Goal: Transaction & Acquisition: Download file/media

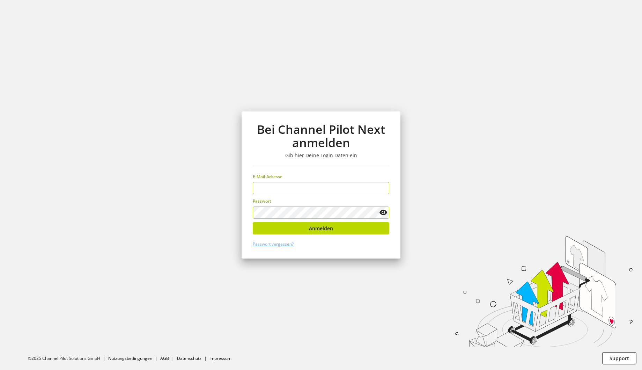
type input "**********"
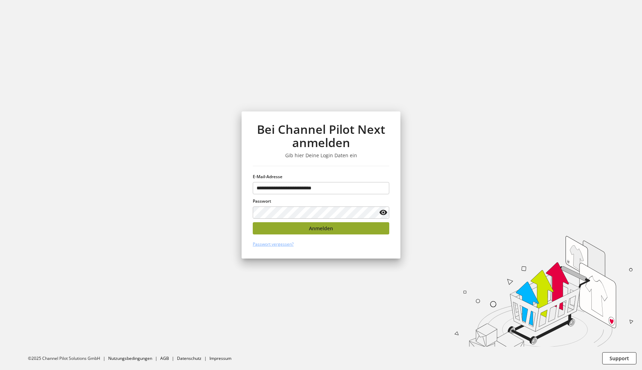
click at [301, 224] on button "Anmelden" at bounding box center [321, 228] width 137 height 12
click at [187, 195] on section "Bei Channel Pilot Next anmelden Gib hier Deine Login Daten ein E-Mail-Adresse P…" at bounding box center [321, 185] width 642 height 370
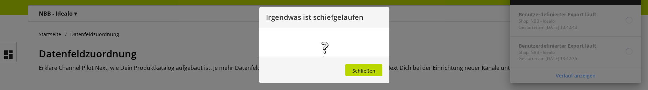
click at [246, 80] on div at bounding box center [324, 45] width 648 height 90
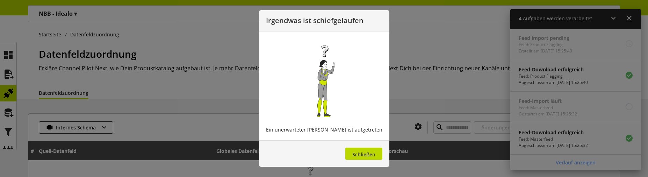
click at [10, 49] on div at bounding box center [324, 88] width 648 height 177
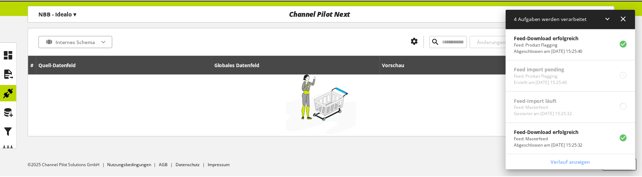
scroll to position [103, 0]
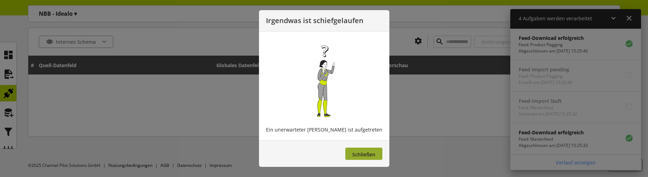
drag, startPoint x: 312, startPoint y: 152, endPoint x: 339, endPoint y: 152, distance: 27.2
click at [312, 152] on footer "Schließen" at bounding box center [324, 153] width 130 height 27
click at [352, 153] on span "Schließen" at bounding box center [363, 154] width 23 height 7
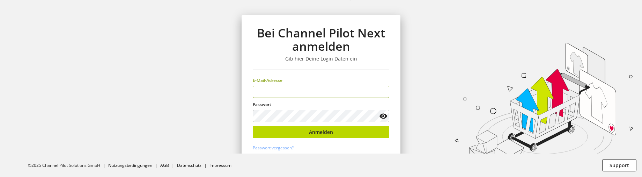
type input "**********"
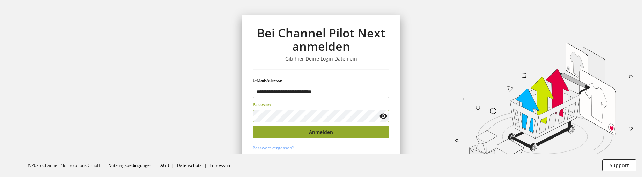
click at [333, 132] on span "Anmelden" at bounding box center [321, 131] width 24 height 7
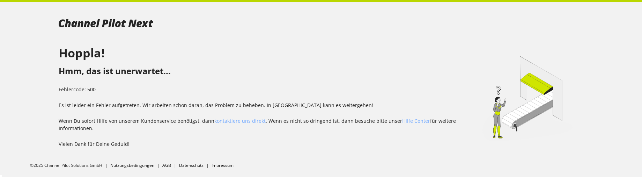
click at [285, 24] on div at bounding box center [321, 23] width 525 height 42
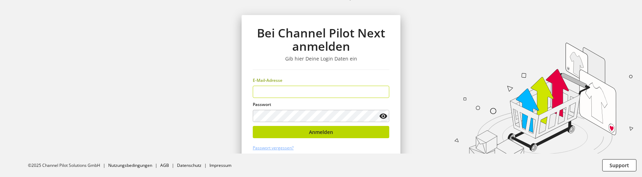
click at [381, 92] on keeper-lock "Open Keeper Popup" at bounding box center [382, 91] width 8 height 8
type input "**********"
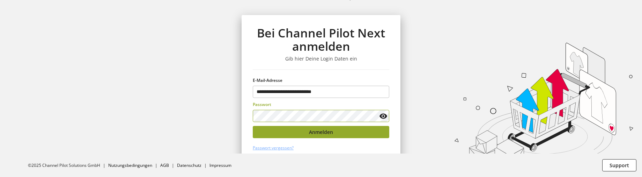
click at [355, 133] on button "Anmelden" at bounding box center [321, 132] width 137 height 12
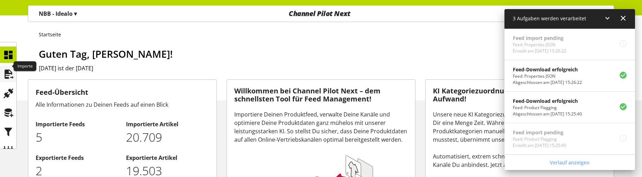
click at [5, 69] on icon at bounding box center [8, 74] width 11 height 14
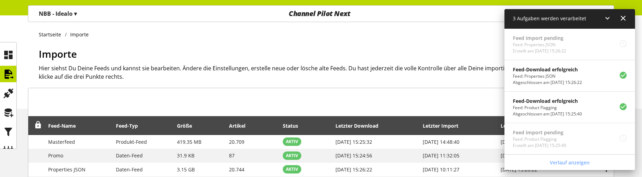
scroll to position [91, 0]
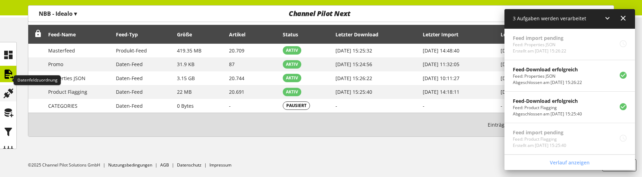
click at [7, 86] on icon at bounding box center [8, 93] width 11 height 14
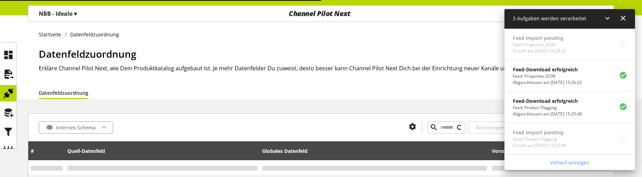
type input "******"
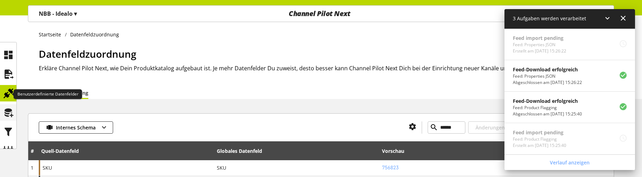
click at [8, 105] on icon at bounding box center [8, 112] width 11 height 14
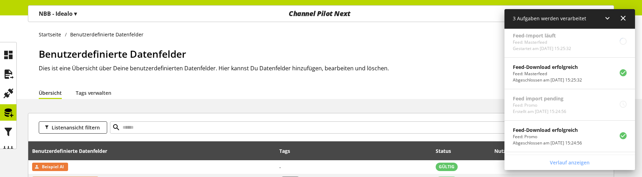
scroll to position [189, 0]
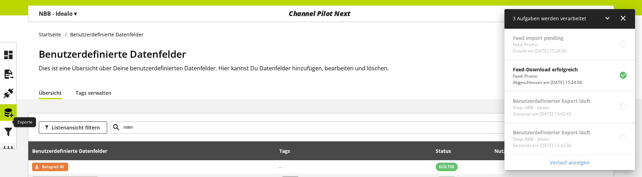
click at [4, 144] on icon at bounding box center [8, 151] width 11 height 14
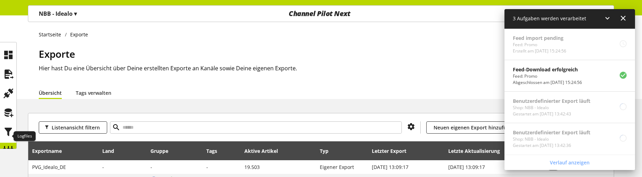
click at [5, 163] on icon at bounding box center [8, 170] width 11 height 14
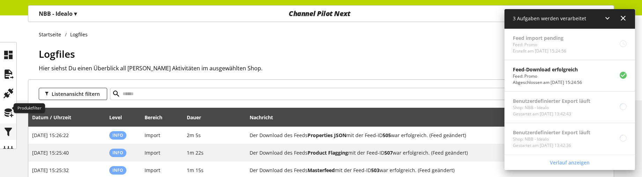
click at [7, 125] on icon at bounding box center [8, 132] width 11 height 14
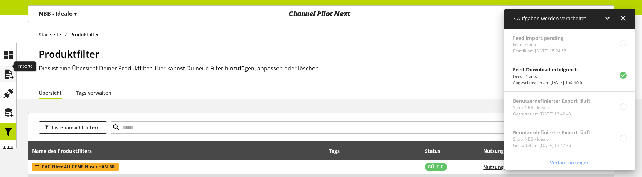
click at [7, 68] on icon at bounding box center [8, 74] width 11 height 14
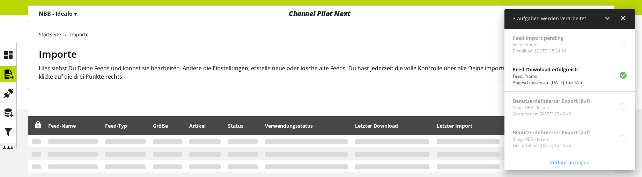
click at [7, 144] on icon at bounding box center [8, 151] width 11 height 14
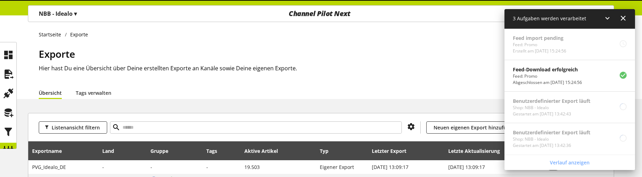
click at [607, 15] on icon at bounding box center [608, 18] width 8 height 13
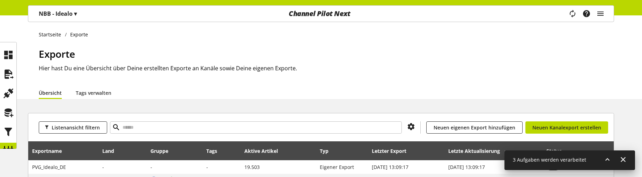
scroll to position [76, 0]
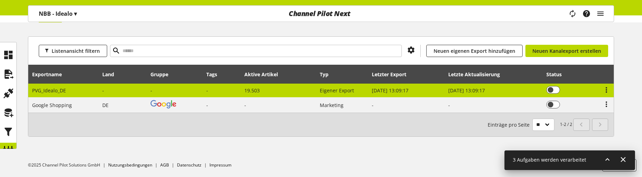
click at [318, 92] on td "Eigener Export" at bounding box center [342, 90] width 52 height 14
select select "********"
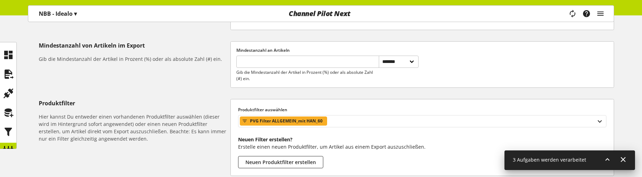
scroll to position [70, 0]
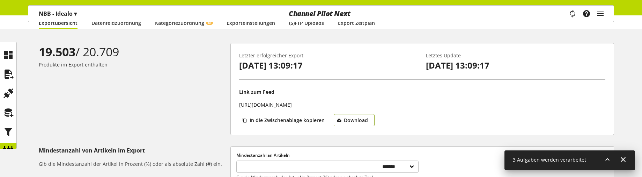
click at [350, 119] on span "Download" at bounding box center [356, 119] width 24 height 7
click at [136, 120] on div "19.503 / 20.709 Produkte im Export enthalten" at bounding box center [135, 89] width 192 height 92
